Goal: Navigation & Orientation: Find specific page/section

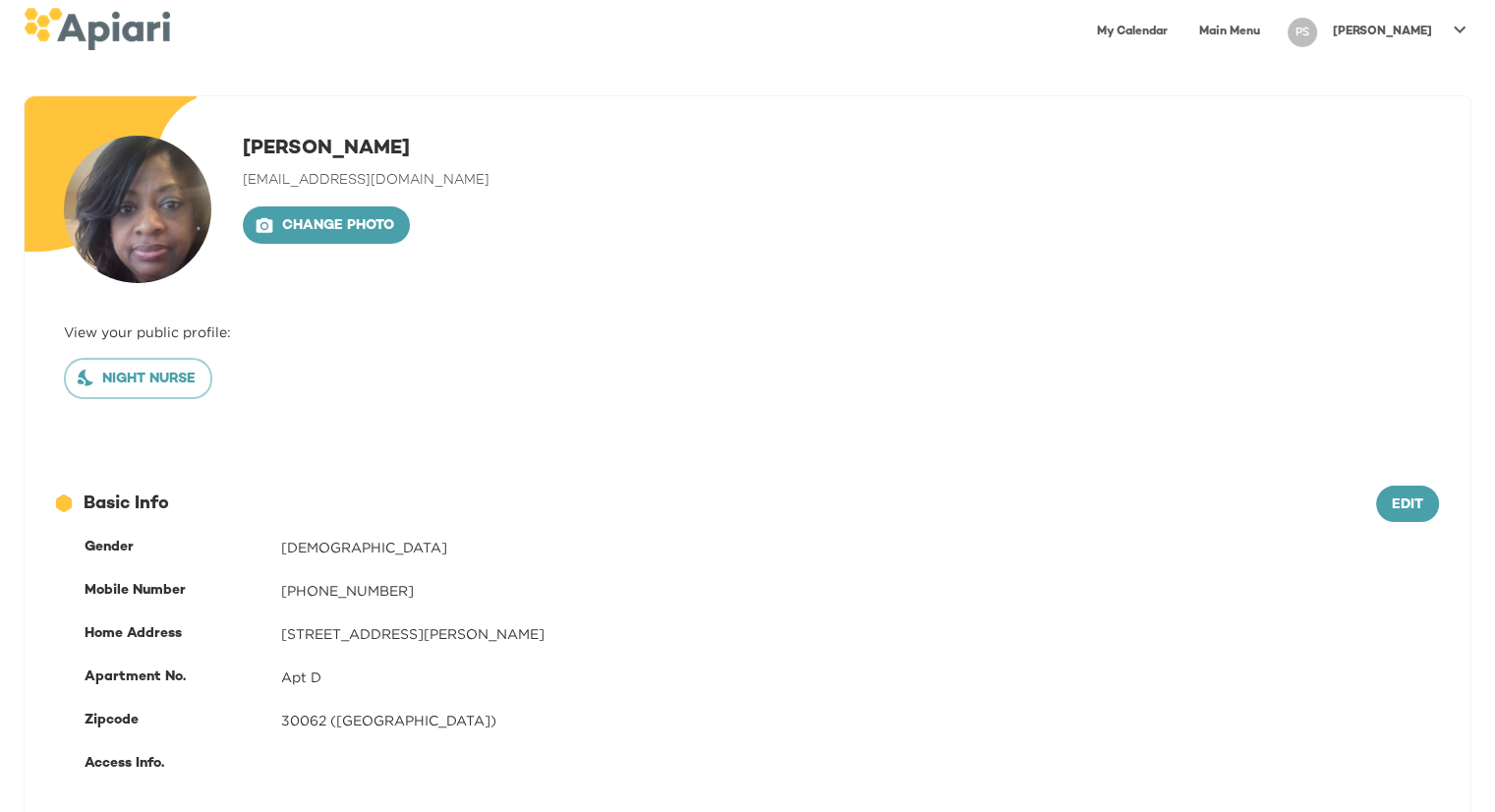
click at [1180, 39] on link "My Calendar" at bounding box center [1133, 31] width 94 height 40
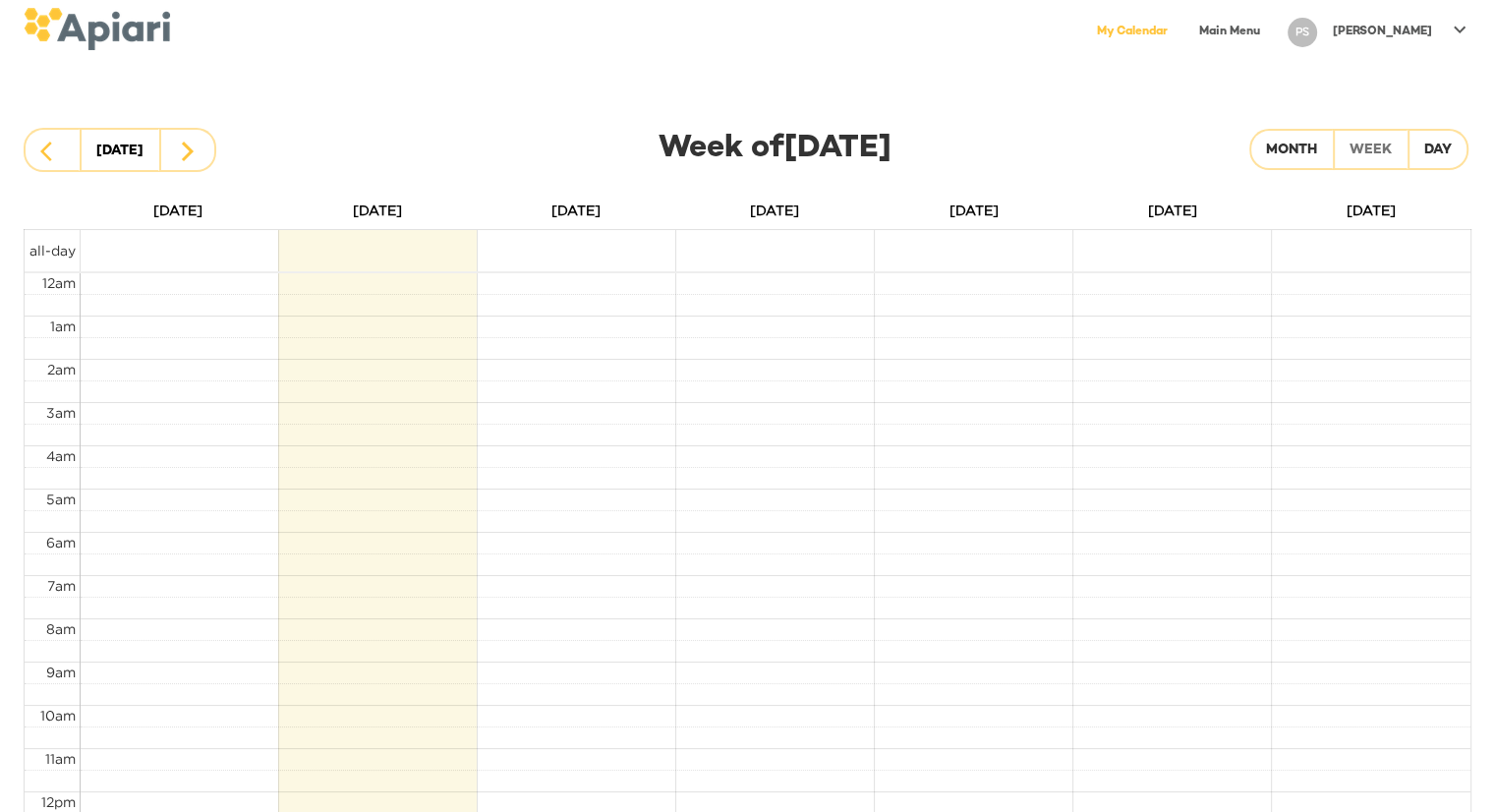
click at [1273, 35] on link "Main Menu" at bounding box center [1230, 31] width 85 height 40
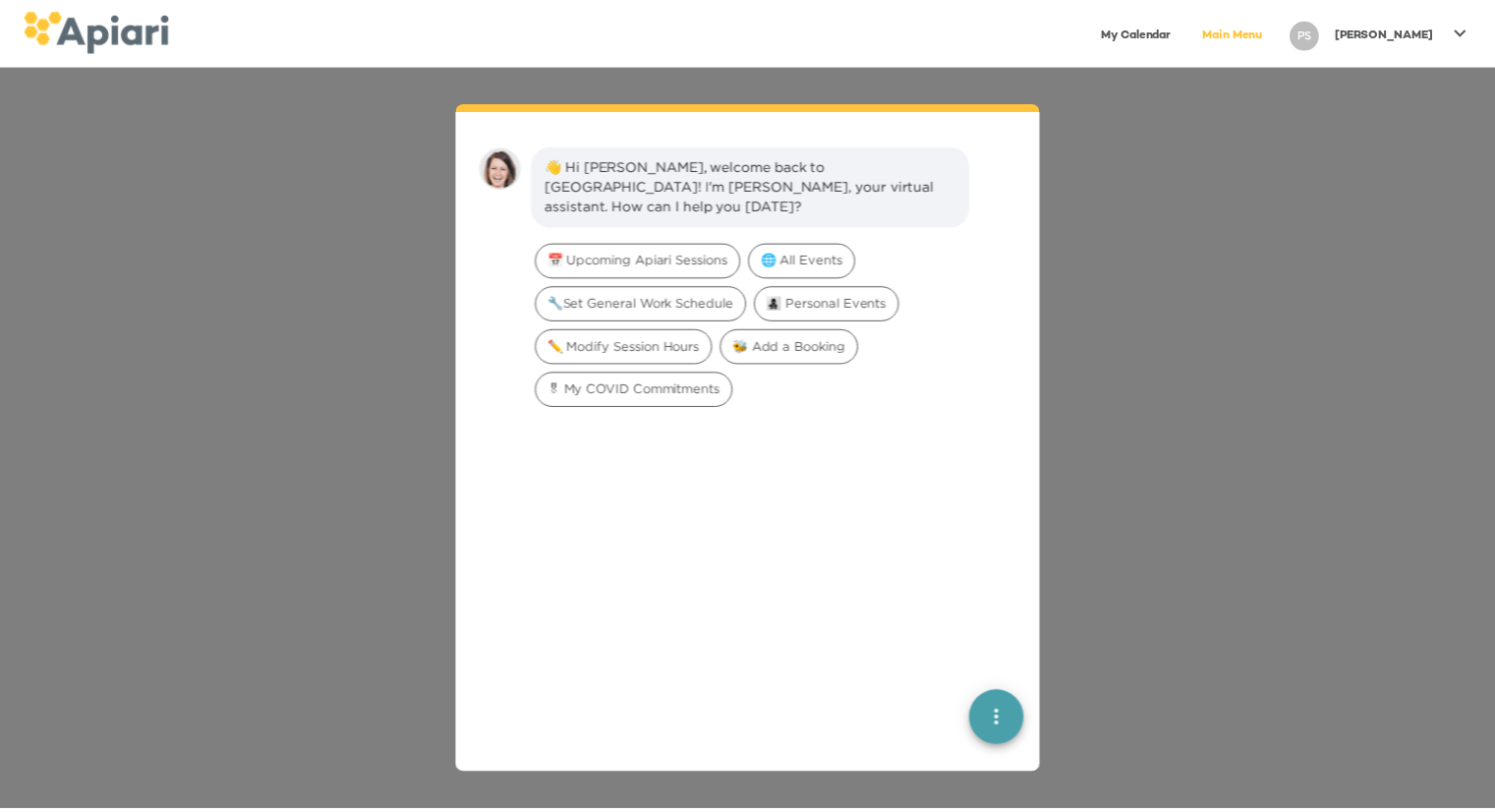
scroll to position [28, 0]
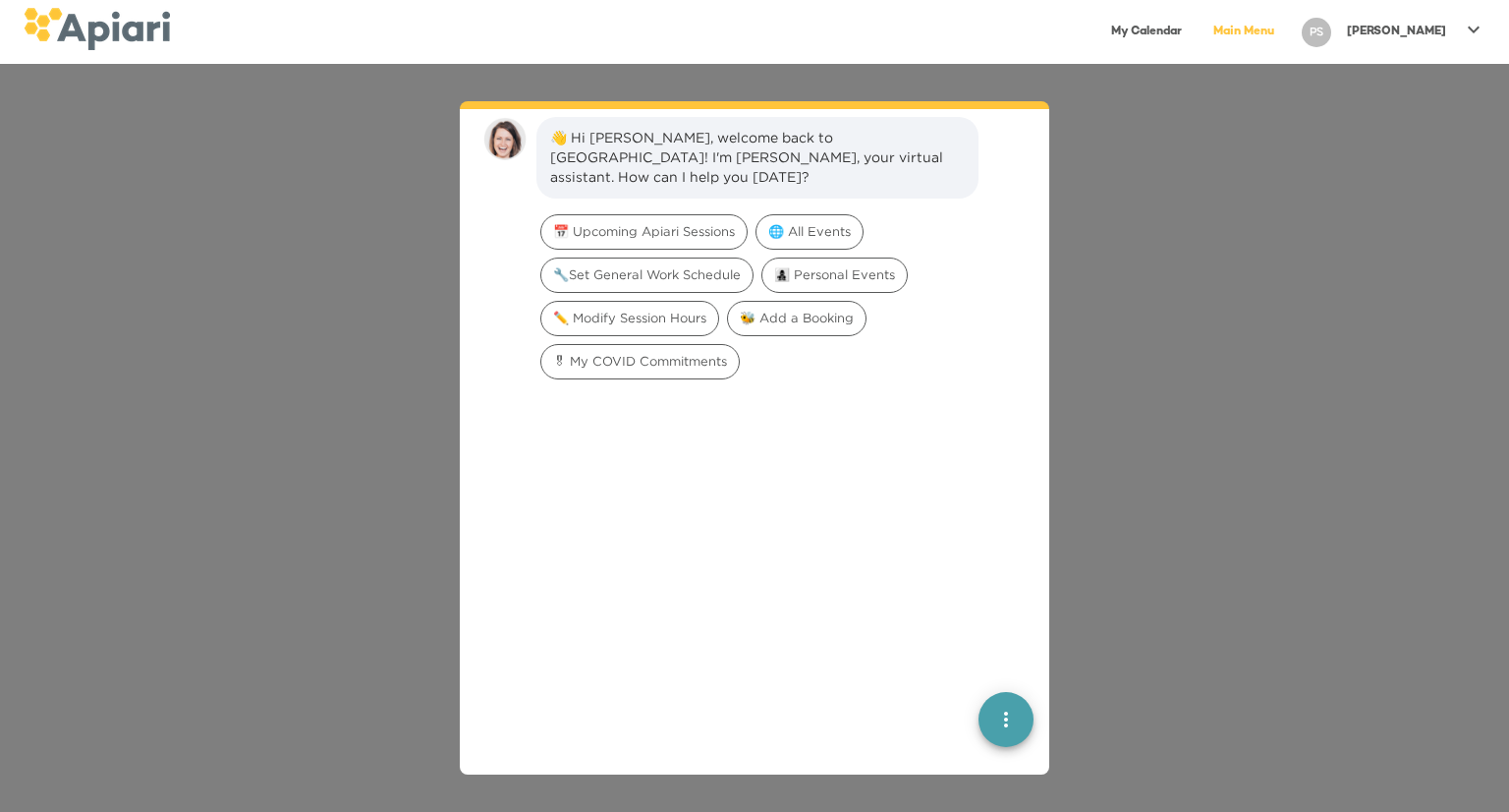
click at [1438, 31] on p "[PERSON_NAME]" at bounding box center [1397, 31] width 99 height 17
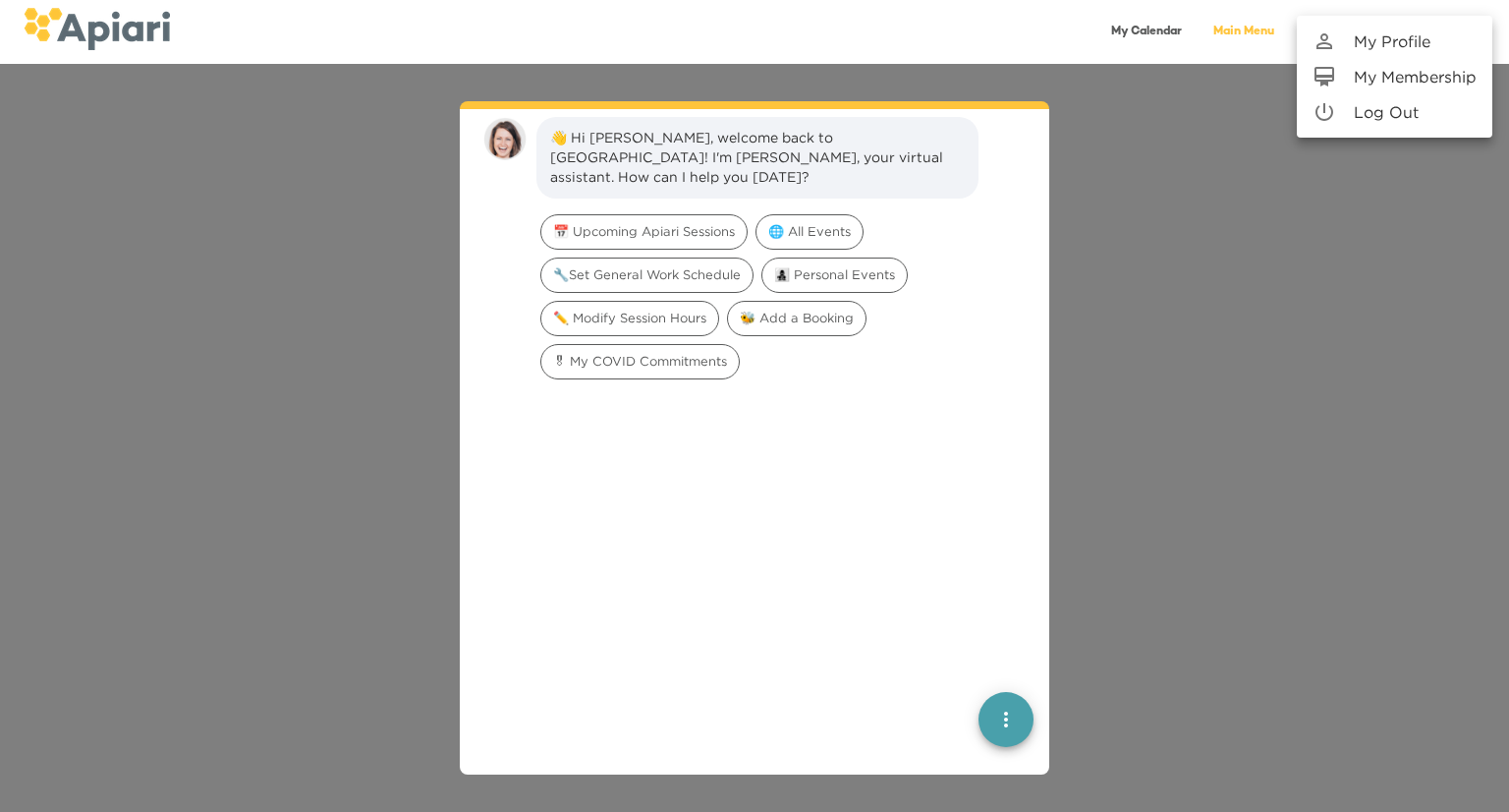
click at [1171, 146] on div at bounding box center [754, 406] width 1509 height 812
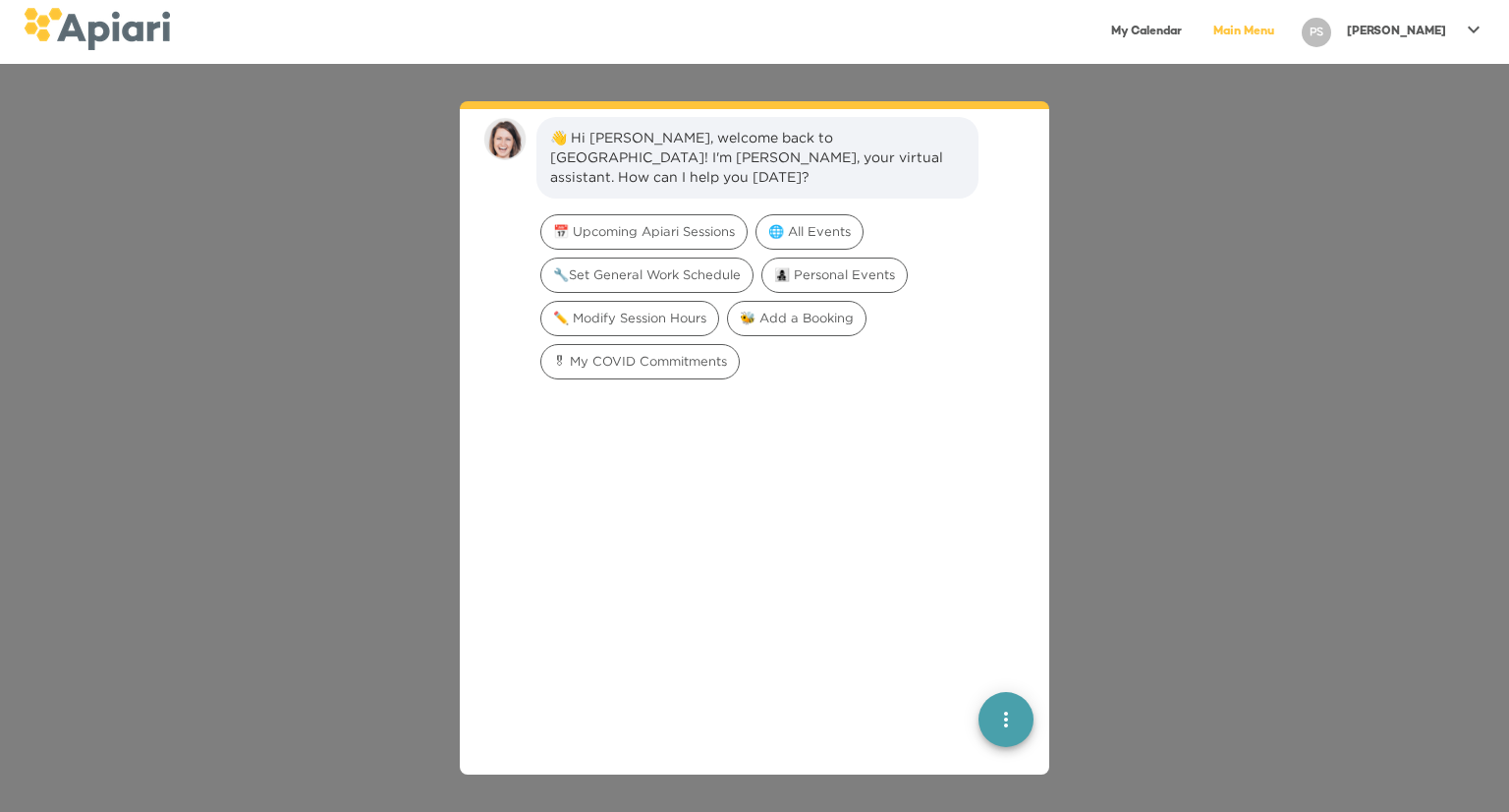
click at [1194, 28] on link "My Calendar" at bounding box center [1147, 31] width 94 height 40
